Goal: Browse casually

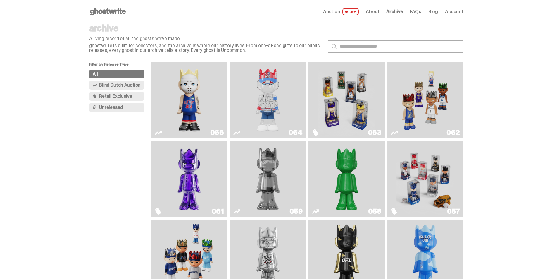
click at [189, 90] on img "Eminem" at bounding box center [188, 100] width 57 height 72
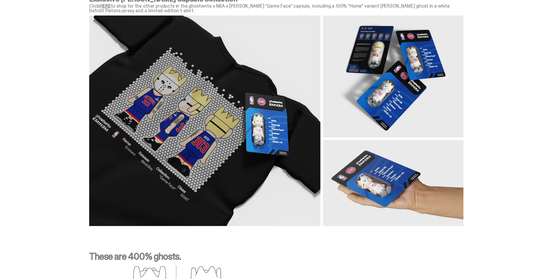
scroll to position [731, 0]
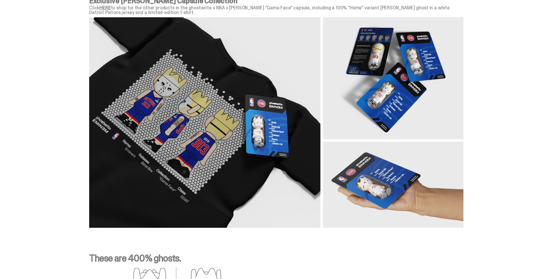
click at [392, 103] on img at bounding box center [276, 122] width 374 height 210
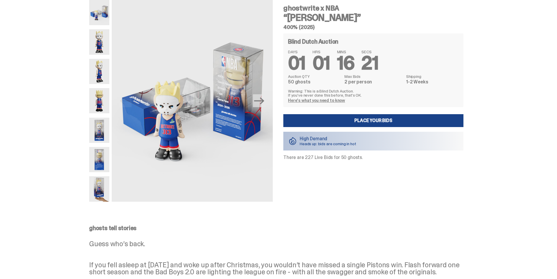
scroll to position [0, 0]
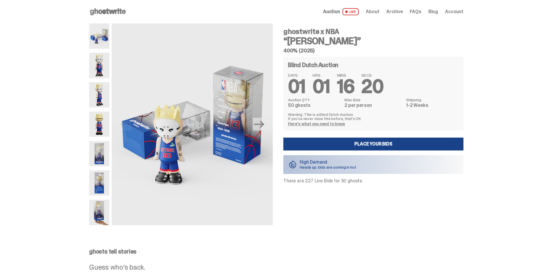
click at [105, 68] on img at bounding box center [99, 65] width 20 height 25
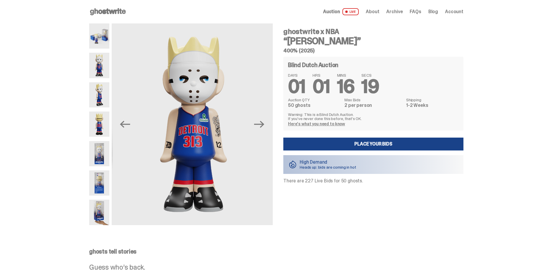
click at [102, 96] on img at bounding box center [99, 94] width 20 height 25
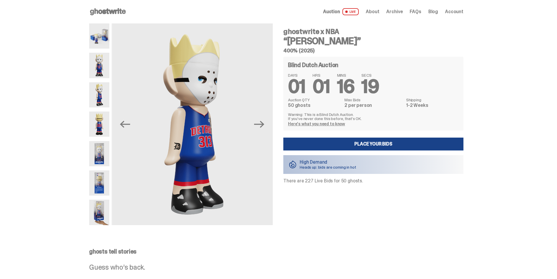
click at [101, 128] on img at bounding box center [99, 123] width 20 height 25
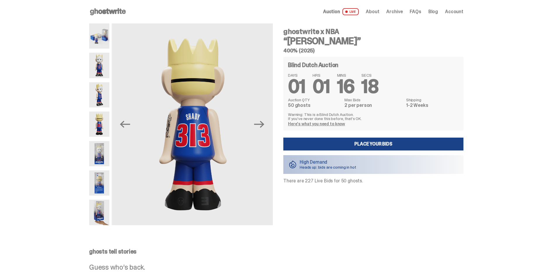
click at [101, 157] on img at bounding box center [99, 153] width 20 height 25
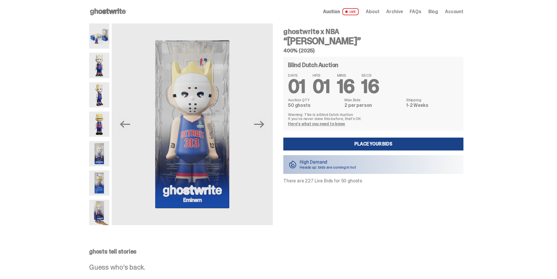
click at [103, 187] on img at bounding box center [99, 182] width 20 height 25
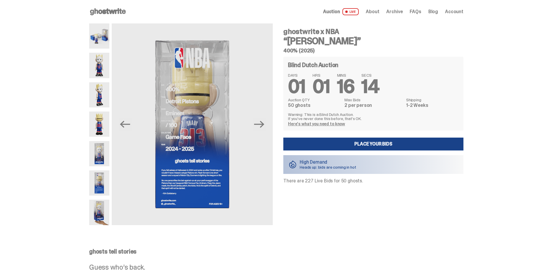
click at [103, 214] on img at bounding box center [99, 211] width 20 height 25
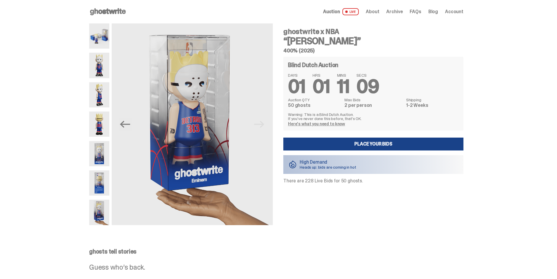
click at [105, 12] on use at bounding box center [108, 11] width 36 height 7
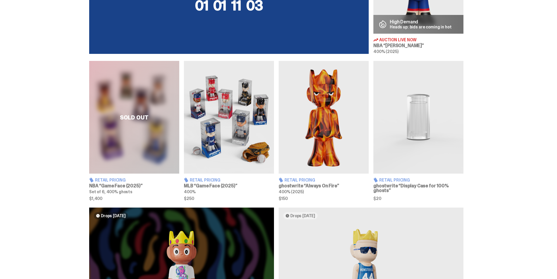
scroll to position [322, 0]
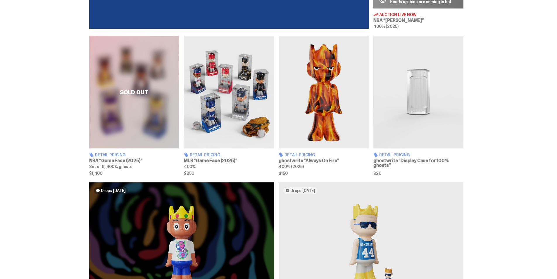
click at [136, 91] on div "Sold Out" at bounding box center [134, 92] width 90 height 113
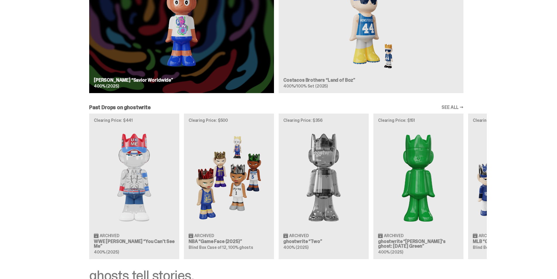
scroll to position [560, 0]
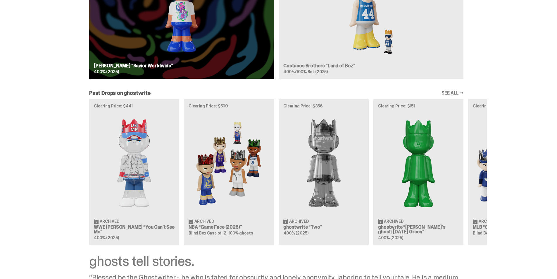
click at [484, 178] on div "Clearing Price: $441 Archived WWE [PERSON_NAME] “You Can't See Me” 400% (2025) …" at bounding box center [276, 171] width 421 height 145
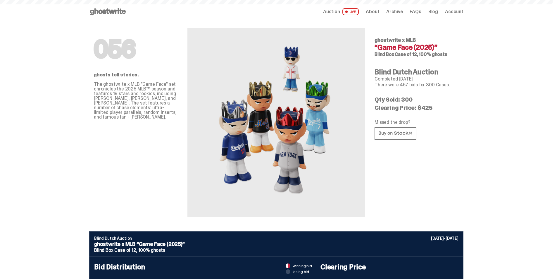
scroll to position [560, 0]
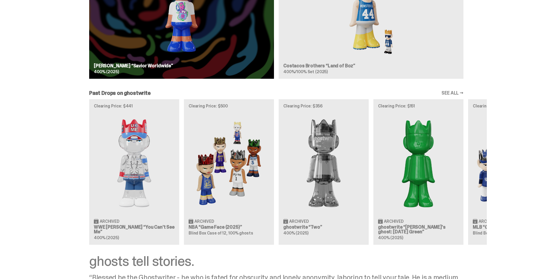
click at [495, 172] on div "Past Drops on ghostwrite SEE ALL → Clearing Price: $441 Archived WWE [PERSON_NA…" at bounding box center [276, 167] width 552 height 154
click at [500, 181] on div "Past Drops on ghostwrite SEE ALL → Clearing Price: $441 Archived WWE [PERSON_NA…" at bounding box center [276, 167] width 552 height 154
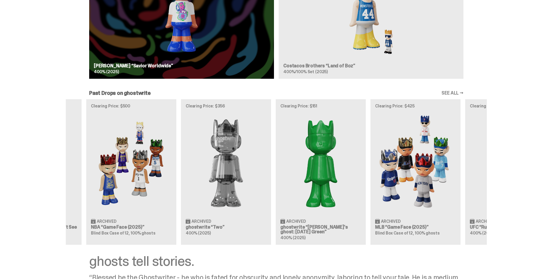
scroll to position [0, 189]
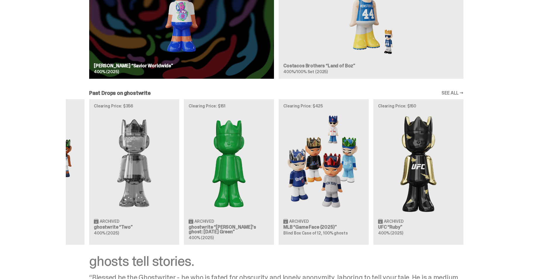
click at [255, 174] on div "Clearing Price: $441 Archived WWE [PERSON_NAME] “You Can't See Me” 400% (2025) …" at bounding box center [276, 171] width 421 height 145
click at [354, 165] on div "Clearing Price: $441 Archived WWE [PERSON_NAME] “You Can't See Me” 400% (2025) …" at bounding box center [276, 171] width 421 height 145
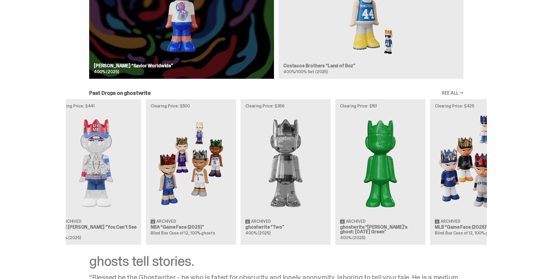
scroll to position [0, 0]
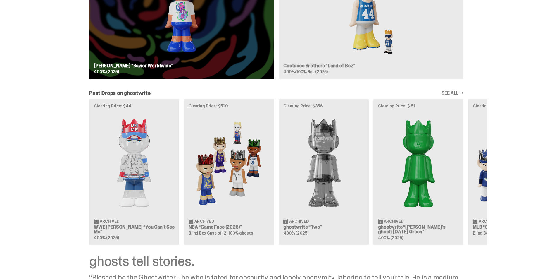
click at [487, 177] on div "Clearing Price: $441 Archived WWE [PERSON_NAME] “You Can't See Me” 400% (2025) …" at bounding box center [276, 171] width 421 height 145
